Goal: Check status: Check status

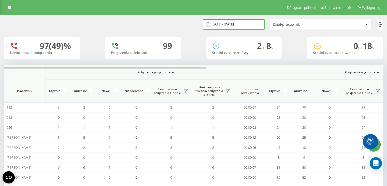
drag, startPoint x: 0, startPoint y: 0, endPoint x: 252, endPoint y: 26, distance: 253.7
click at [252, 26] on input "[DATE] - [DATE]" at bounding box center [234, 24] width 62 height 10
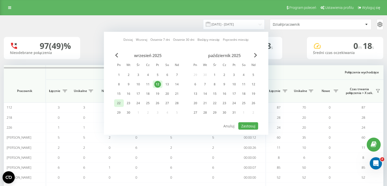
click at [123, 102] on div "22" at bounding box center [119, 103] width 10 height 8
click at [120, 103] on div "22" at bounding box center [119, 103] width 7 height 7
click at [254, 122] on button "Zastosuj" at bounding box center [248, 125] width 20 height 7
type input "[DATE] - [DATE]"
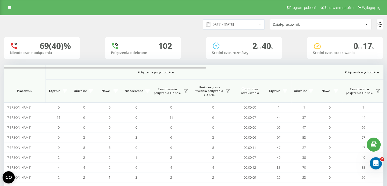
click at [300, 25] on div "Dział/pracownik" at bounding box center [303, 24] width 61 height 4
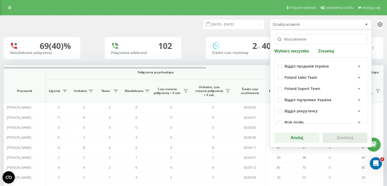
drag, startPoint x: 302, startPoint y: 36, endPoint x: 303, endPoint y: 33, distance: 3.4
click at [303, 36] on input "text" at bounding box center [320, 39] width 93 height 10
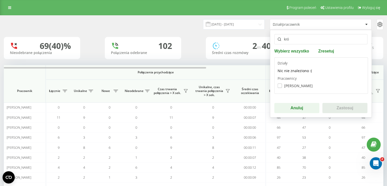
type input "kró"
click at [285, 86] on label "[PERSON_NAME]" at bounding box center [295, 85] width 35 height 4
checkbox input "true"
click at [344, 104] on button "Zastosuj" at bounding box center [344, 108] width 45 height 10
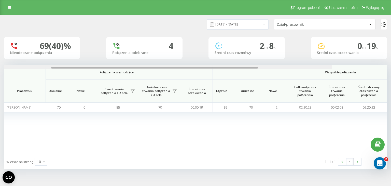
scroll to position [0, 327]
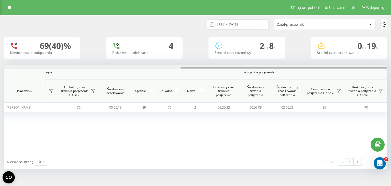
drag, startPoint x: 205, startPoint y: 68, endPoint x: 391, endPoint y: 67, distance: 186.0
click at [387, 67] on div "[DATE] - [DATE] Dział/pracownik 69 (40)% Nieodebrane połączenia 4 Połączenia od…" at bounding box center [195, 97] width 391 height 164
